Goal: Task Accomplishment & Management: Complete application form

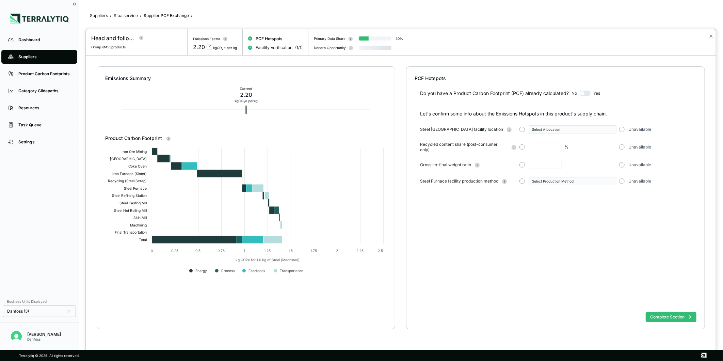
type input "****"
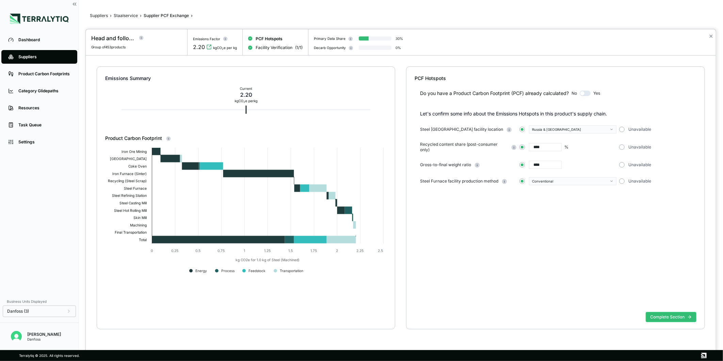
drag, startPoint x: 710, startPoint y: 36, endPoint x: 504, endPoint y: 54, distance: 206.2
click at [710, 36] on button "✕" at bounding box center [711, 36] width 4 height 8
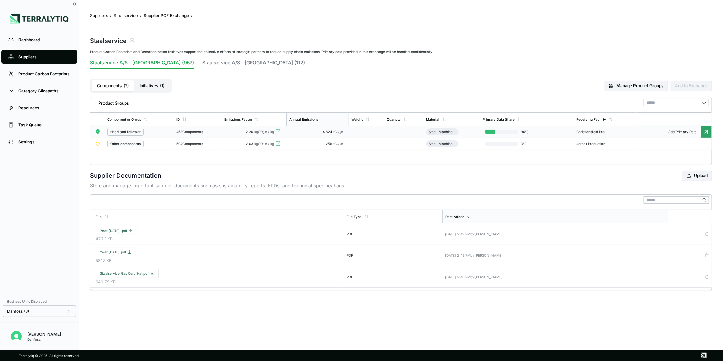
click at [237, 132] on div "2.20 kgCO 2 e / kg" at bounding box center [253, 132] width 59 height 4
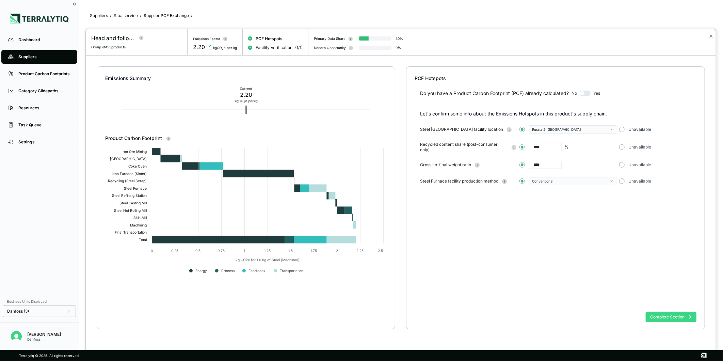
click at [654, 317] on button "Complete Section" at bounding box center [671, 317] width 51 height 10
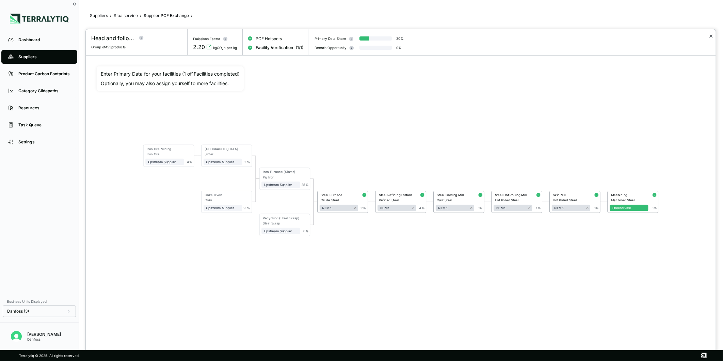
click at [709, 34] on button "✕" at bounding box center [711, 36] width 4 height 8
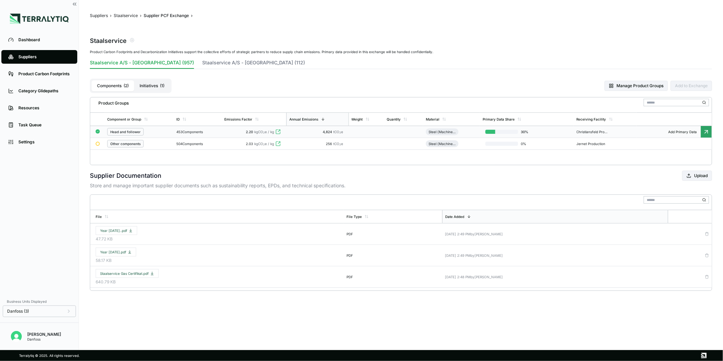
click at [199, 130] on div "453 Components" at bounding box center [197, 132] width 43 height 4
